Goal: Information Seeking & Learning: Learn about a topic

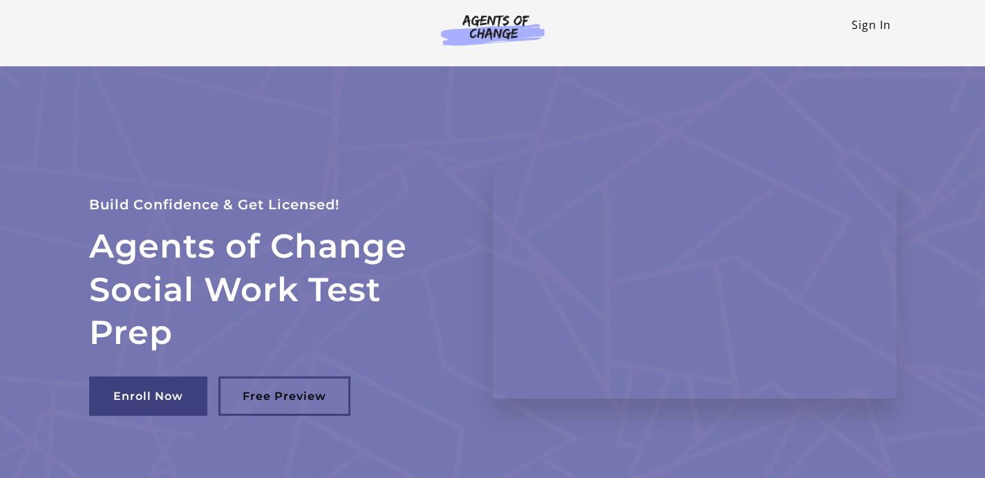
click at [863, 19] on link "Sign In" at bounding box center [870, 24] width 39 height 15
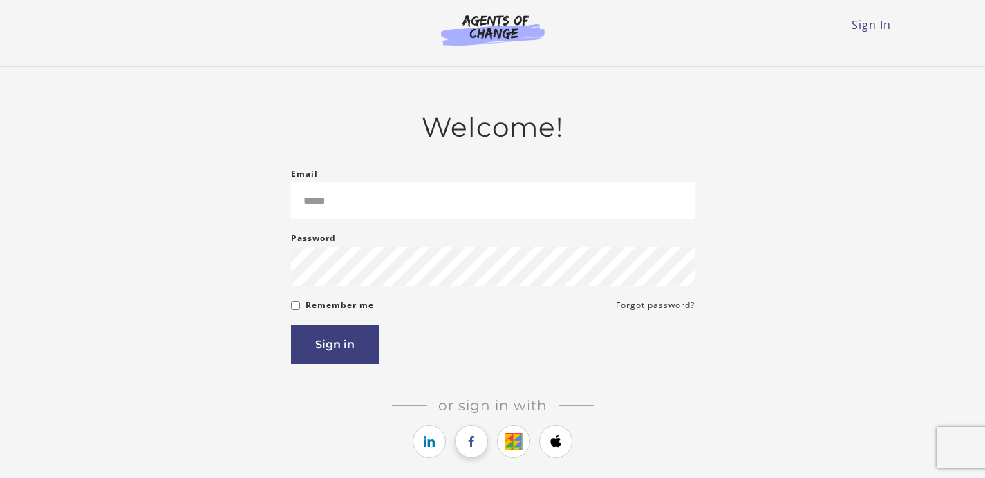
click at [467, 450] on icon "https://courses.thinkific.com/users/auth/facebook?ss%5Breferral%5D=&ss%5Buser_r…" at bounding box center [471, 441] width 17 height 17
click at [522, 458] on link "https://courses.thinkific.com/users/auth/google?ss%5Breferral%5D=&ss%5Buser_ret…" at bounding box center [513, 441] width 33 height 33
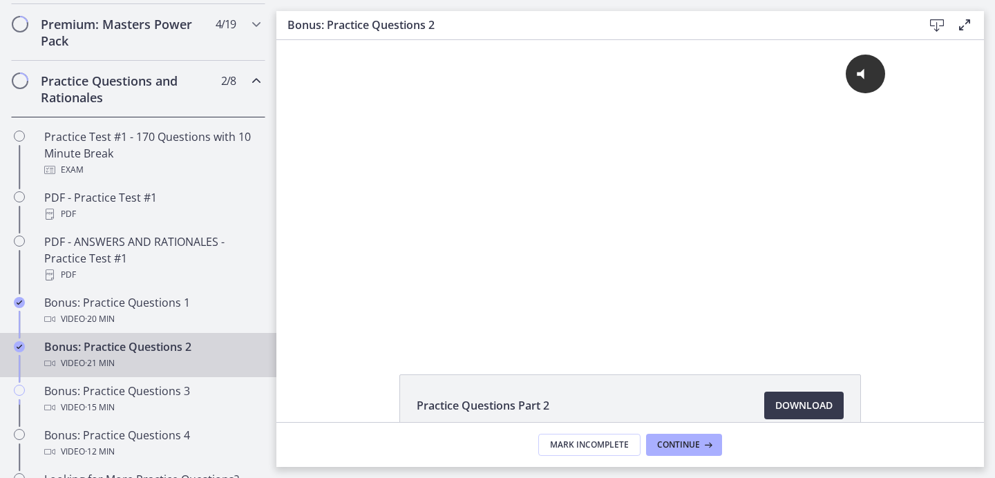
scroll to position [664, 0]
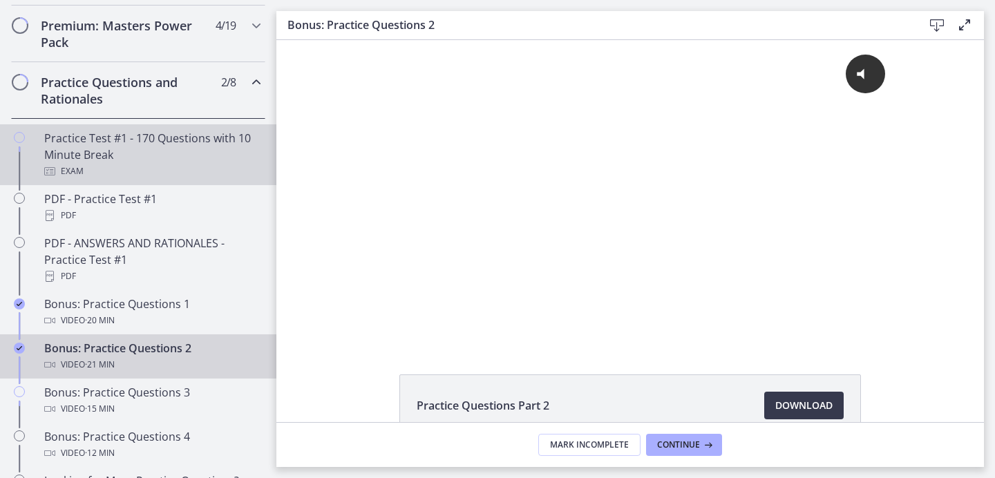
click at [156, 180] on div "Exam" at bounding box center [152, 171] width 216 height 17
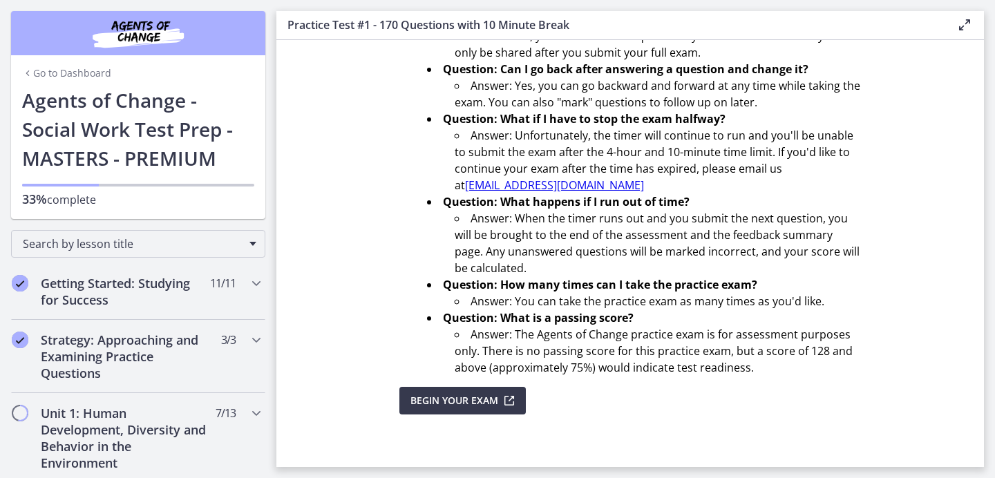
click at [81, 75] on link "Go to Dashboard" at bounding box center [66, 73] width 89 height 14
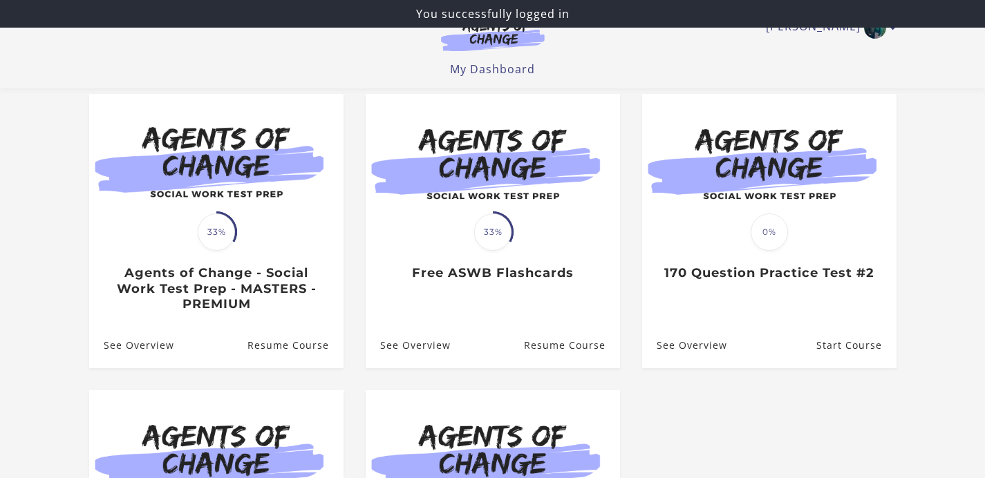
scroll to position [129, 0]
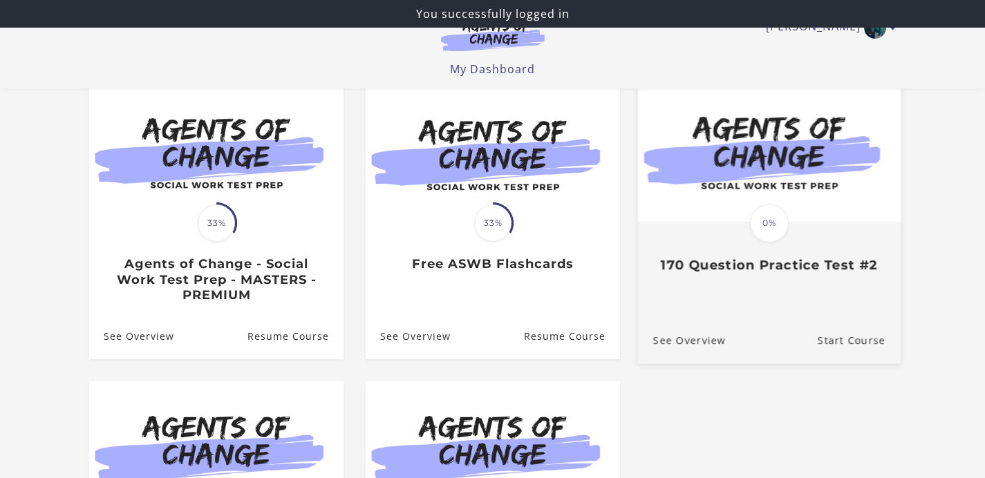
click at [726, 268] on h3 "170 Question Practice Test #2" at bounding box center [768, 266] width 232 height 16
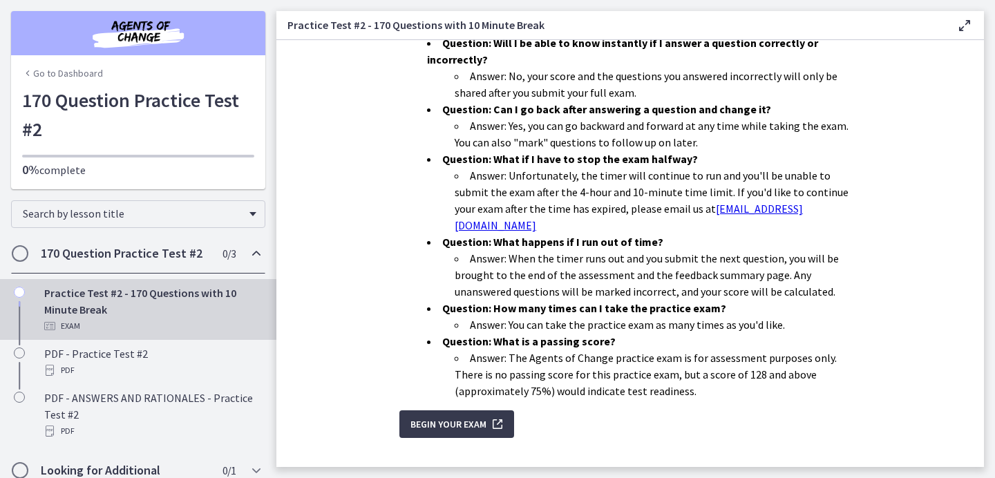
scroll to position [452, 0]
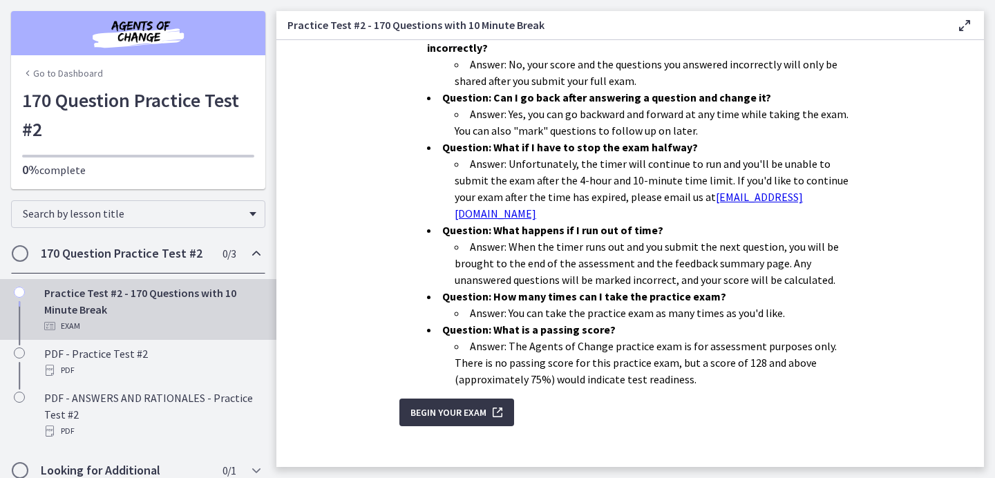
click at [492, 404] on icon "submit" at bounding box center [496, 412] width 19 height 17
